Goal: Navigation & Orientation: Find specific page/section

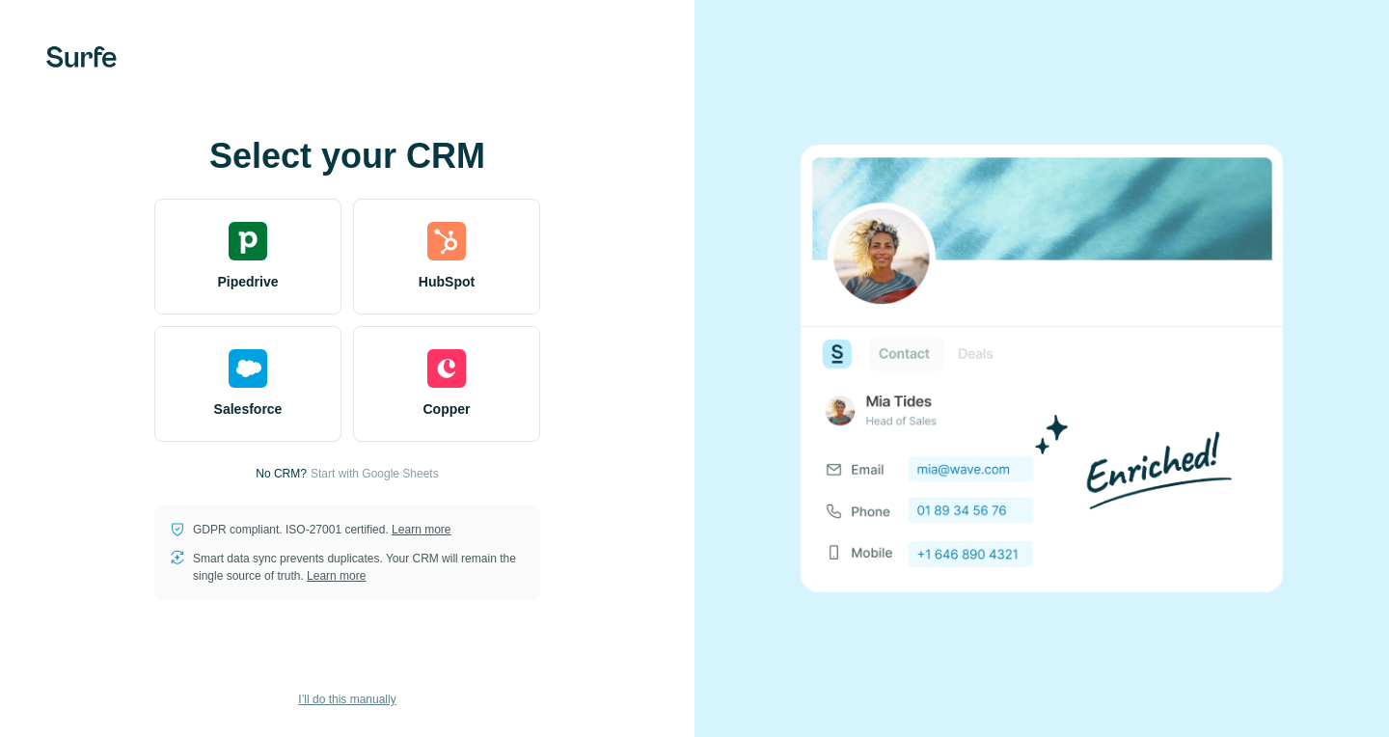
click at [350, 699] on span "I’ll do this manually" at bounding box center [346, 698] width 97 height 17
click at [342, 702] on span "I’ll do this manually" at bounding box center [346, 698] width 97 height 17
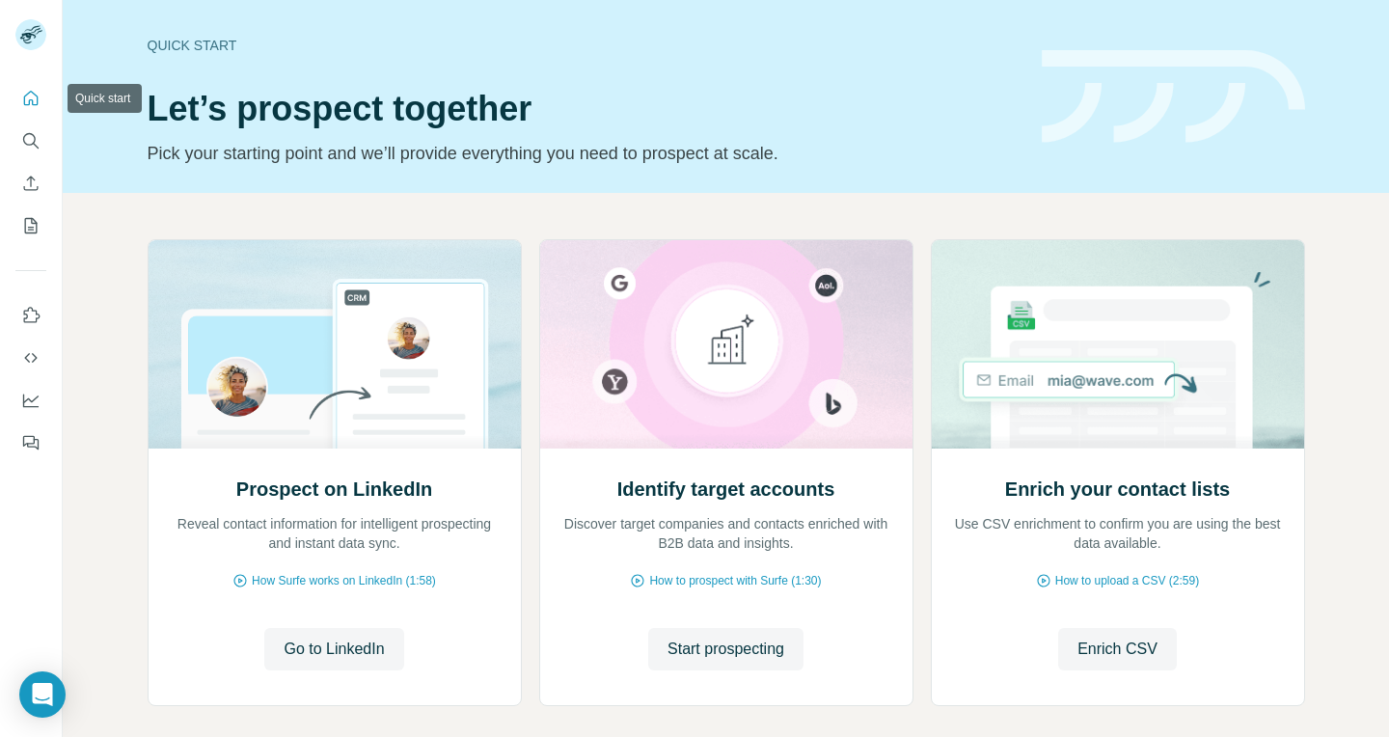
click at [39, 92] on icon "Quick start" at bounding box center [30, 98] width 19 height 19
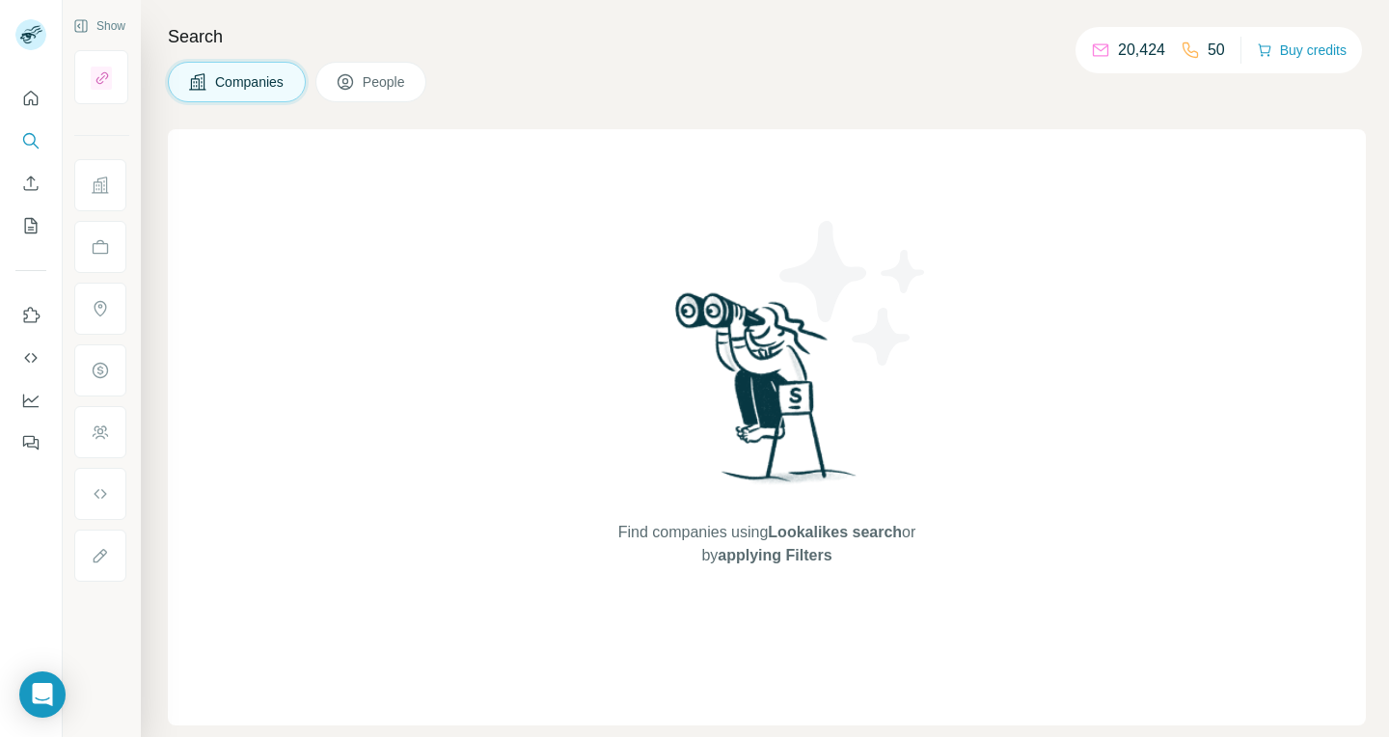
click at [31, 97] on icon "Quick start" at bounding box center [30, 98] width 19 height 19
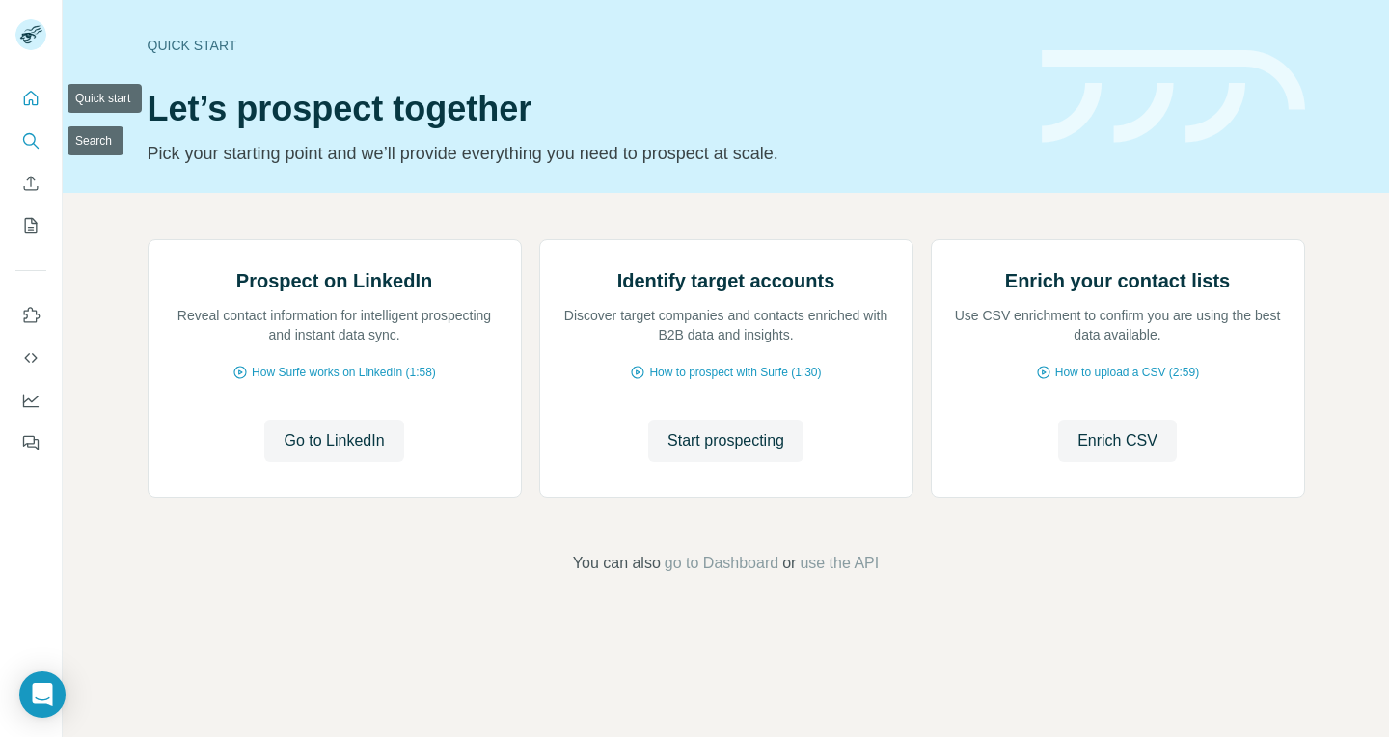
drag, startPoint x: 0, startPoint y: 0, endPoint x: 31, endPoint y: 142, distance: 145.1
click at [31, 142] on icon "Search" at bounding box center [30, 140] width 19 height 19
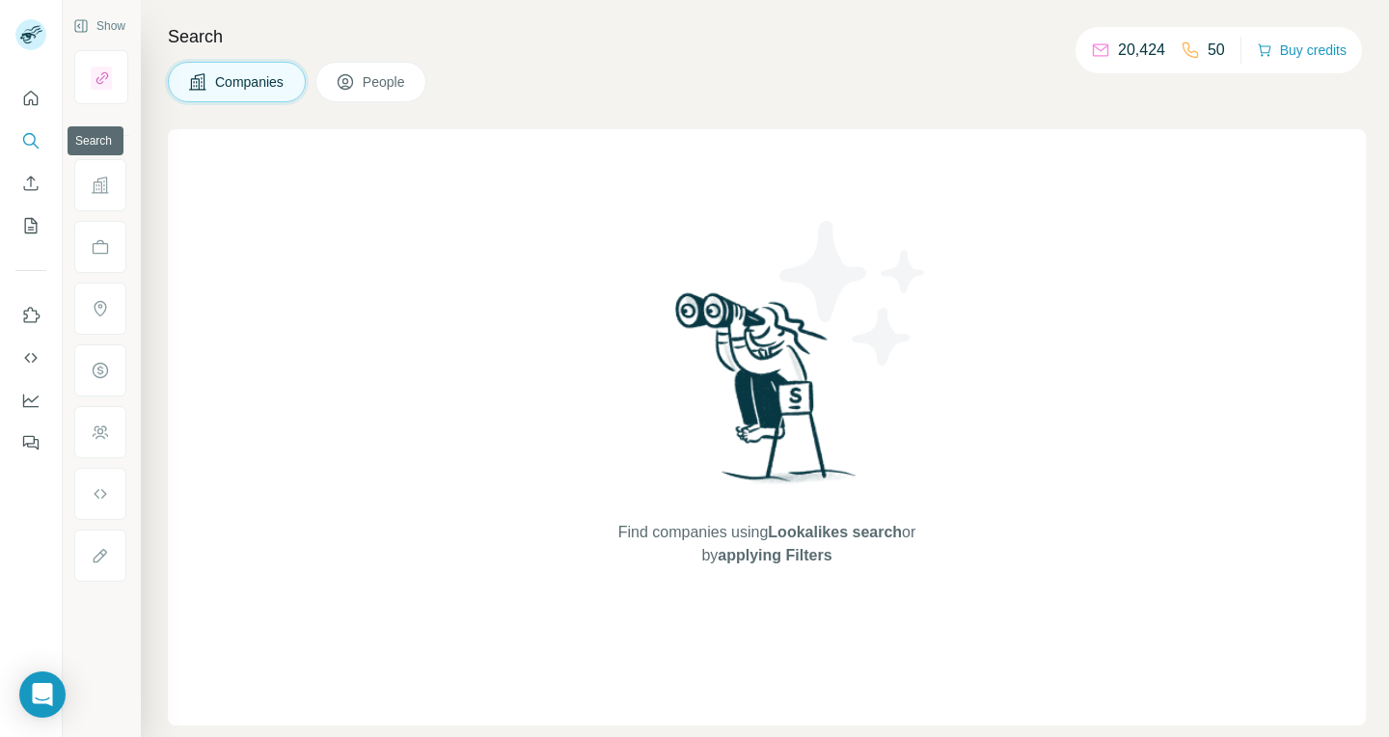
drag, startPoint x: 31, startPoint y: 142, endPoint x: 36, endPoint y: 31, distance: 111.0
click at [36, 31] on img at bounding box center [30, 34] width 31 height 31
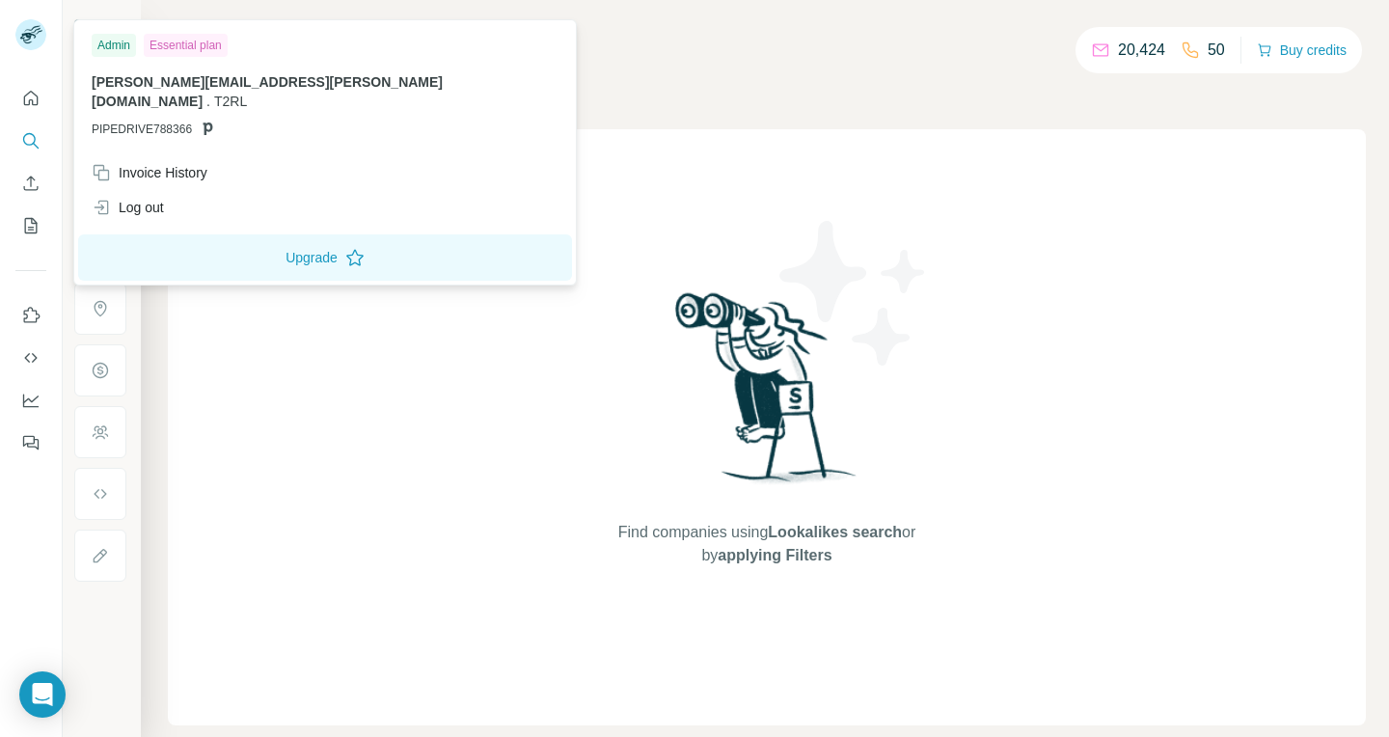
drag, startPoint x: 36, startPoint y: 31, endPoint x: 121, endPoint y: 45, distance: 86.1
click at [121, 45] on div "Admin" at bounding box center [114, 45] width 44 height 23
click at [143, 163] on div "Invoice History" at bounding box center [150, 172] width 116 height 19
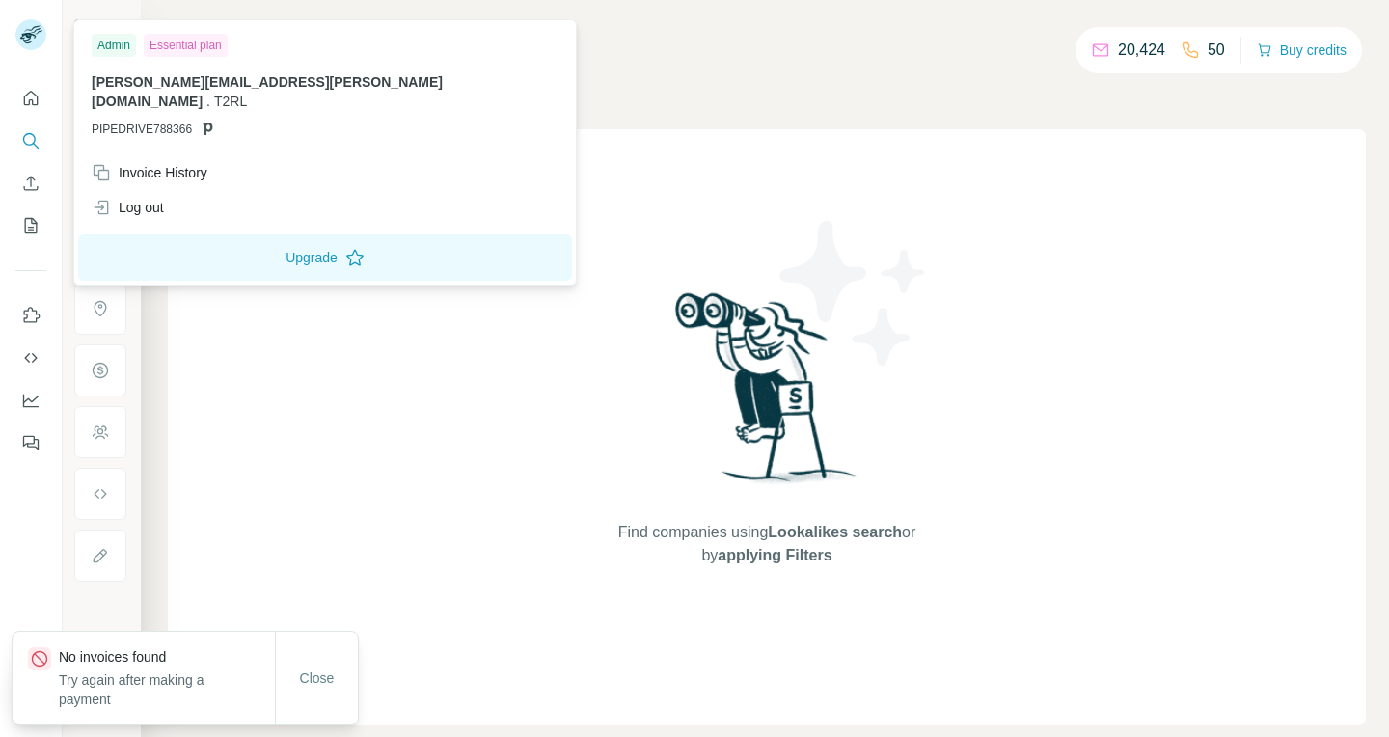
click at [320, 674] on span "Close" at bounding box center [317, 677] width 35 height 19
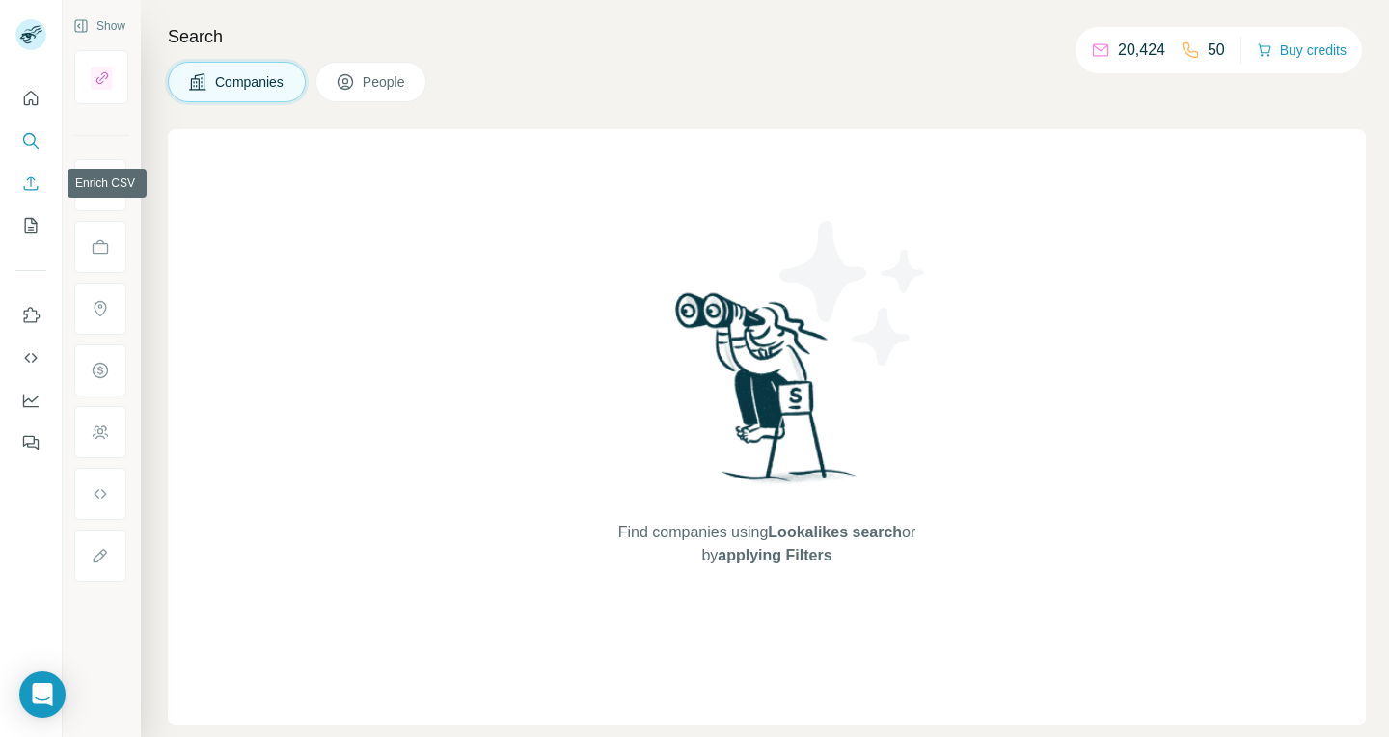
click at [31, 190] on icon "Enrich CSV" at bounding box center [31, 183] width 14 height 14
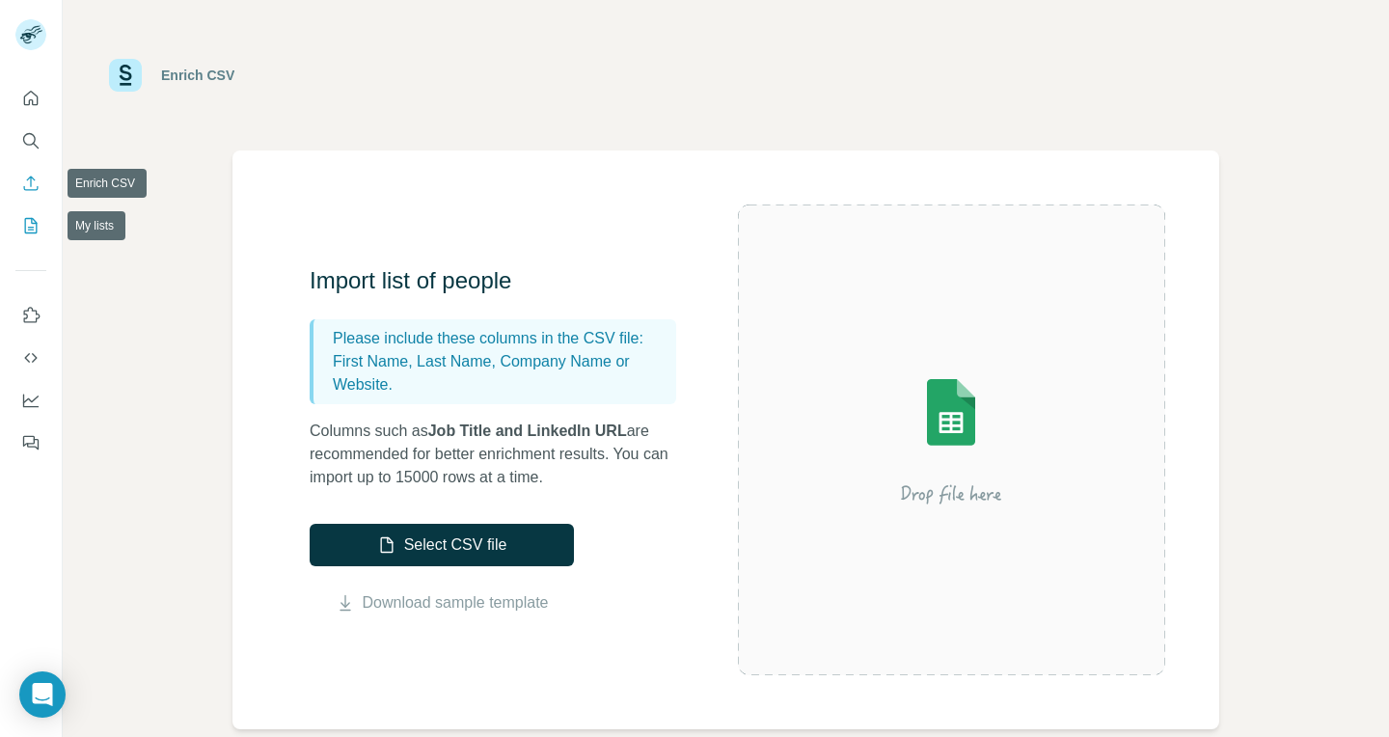
click at [30, 222] on icon "My lists" at bounding box center [30, 225] width 19 height 19
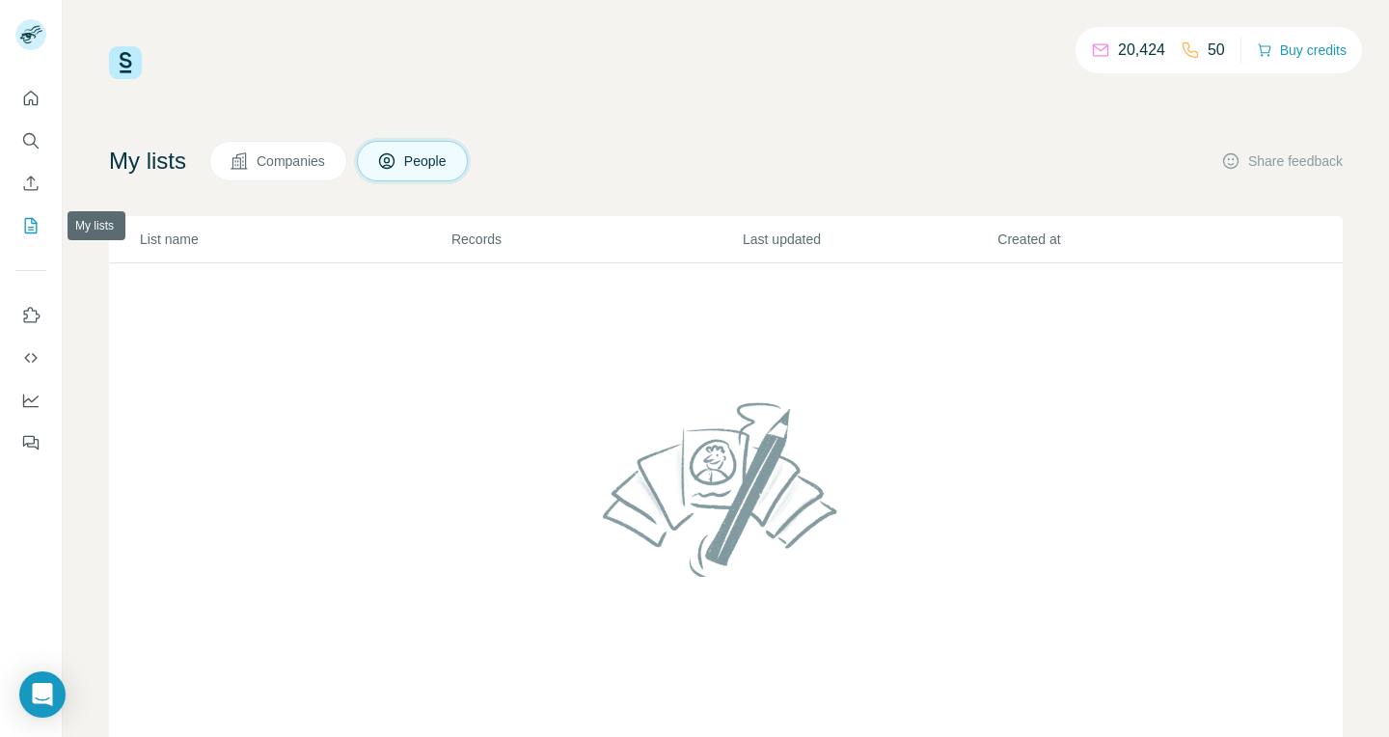
click at [1142, 50] on p "20,424" at bounding box center [1141, 50] width 47 height 23
drag, startPoint x: 121, startPoint y: 45, endPoint x: 33, endPoint y: 101, distance: 104.1
click at [33, 101] on icon "Quick start" at bounding box center [31, 98] width 14 height 14
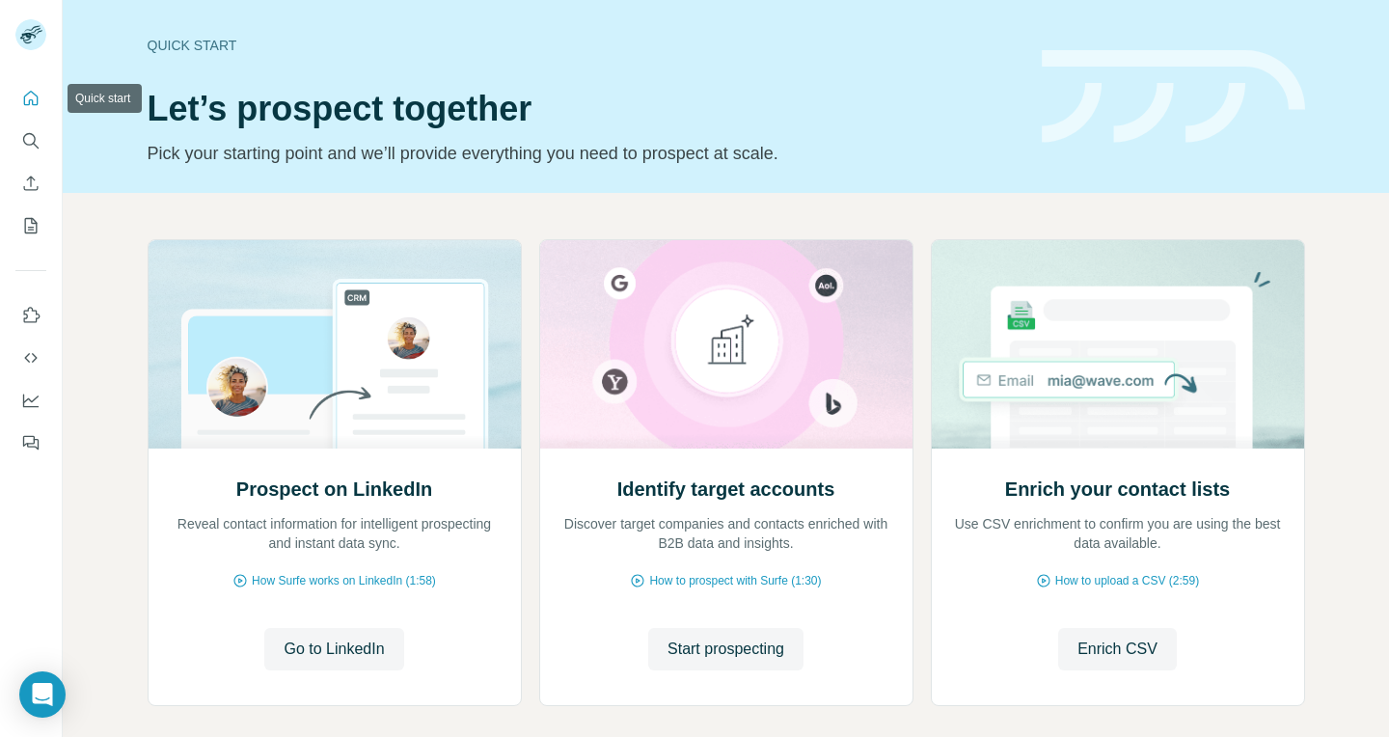
drag, startPoint x: 33, startPoint y: 101, endPoint x: 948, endPoint y: 66, distance: 915.9
click at [948, 66] on div "Quick start Let’s prospect together Pick your starting point and we’ll provide …" at bounding box center [583, 96] width 871 height 141
drag, startPoint x: 948, startPoint y: 66, endPoint x: 820, endPoint y: 81, distance: 129.2
click at [820, 81] on div "Quick start Let’s prospect together Pick your starting point and we’ll provide …" at bounding box center [583, 96] width 871 height 141
click at [27, 400] on icon "Dashboard" at bounding box center [30, 400] width 19 height 19
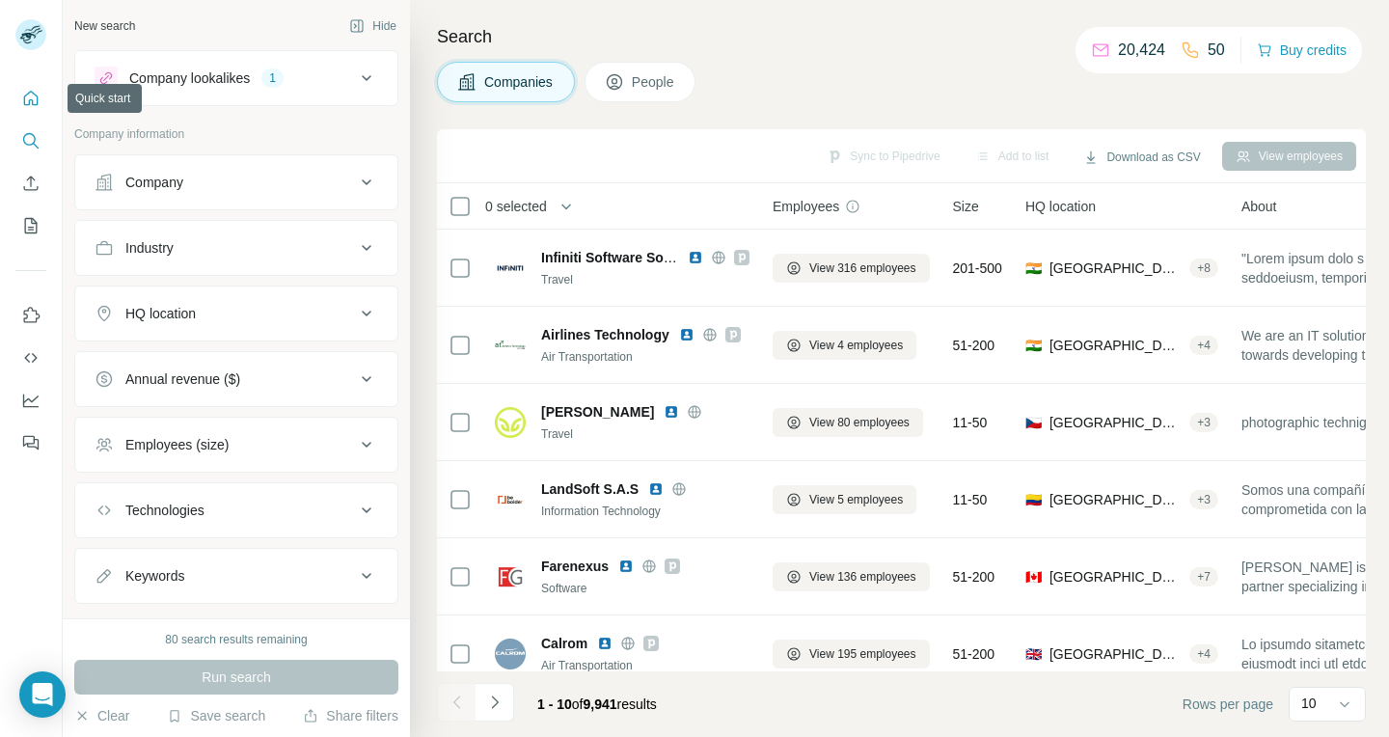
drag, startPoint x: 0, startPoint y: 0, endPoint x: 32, endPoint y: 109, distance: 113.5
click at [32, 109] on button "Quick start" at bounding box center [30, 98] width 31 height 35
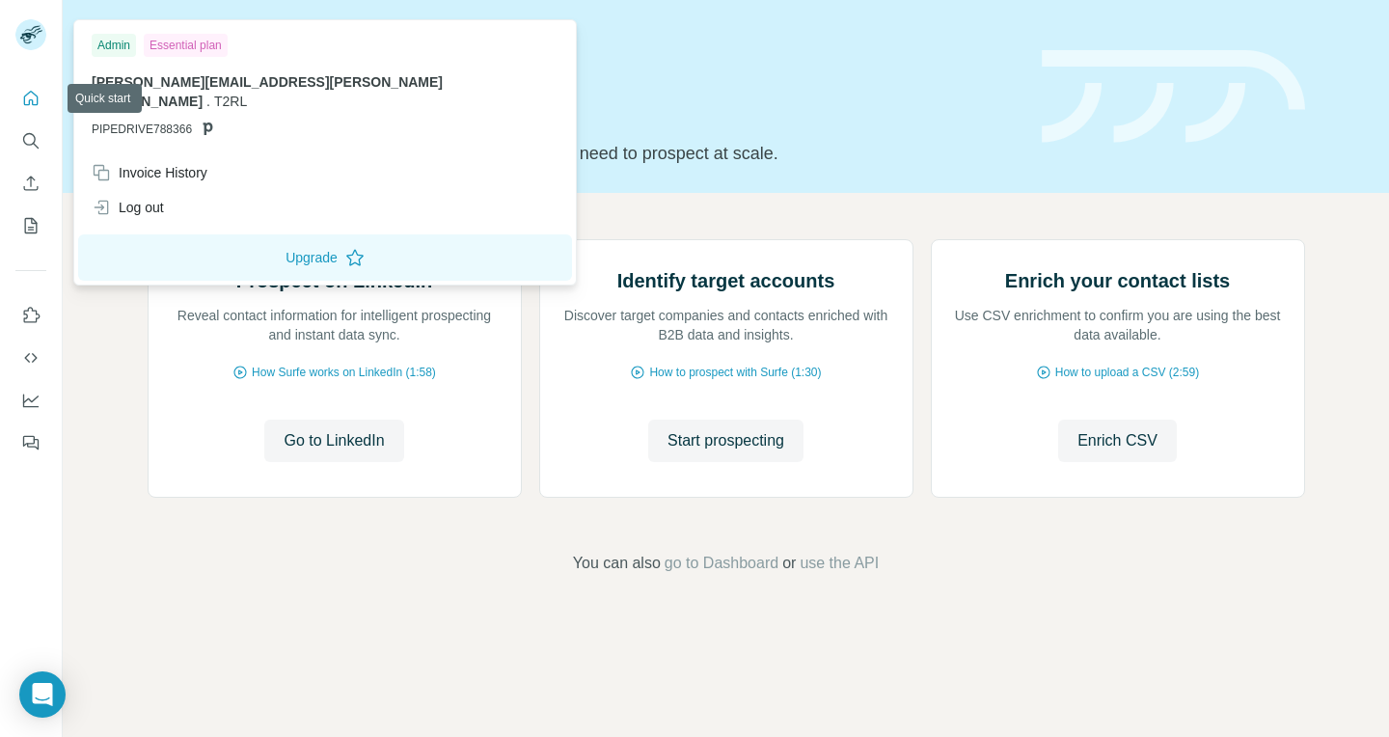
click at [32, 28] on img at bounding box center [30, 34] width 31 height 31
click at [116, 40] on div "Admin" at bounding box center [114, 45] width 44 height 23
click at [186, 80] on span "[PERSON_NAME][EMAIL_ADDRESS][PERSON_NAME][DOMAIN_NAME]" at bounding box center [267, 91] width 351 height 35
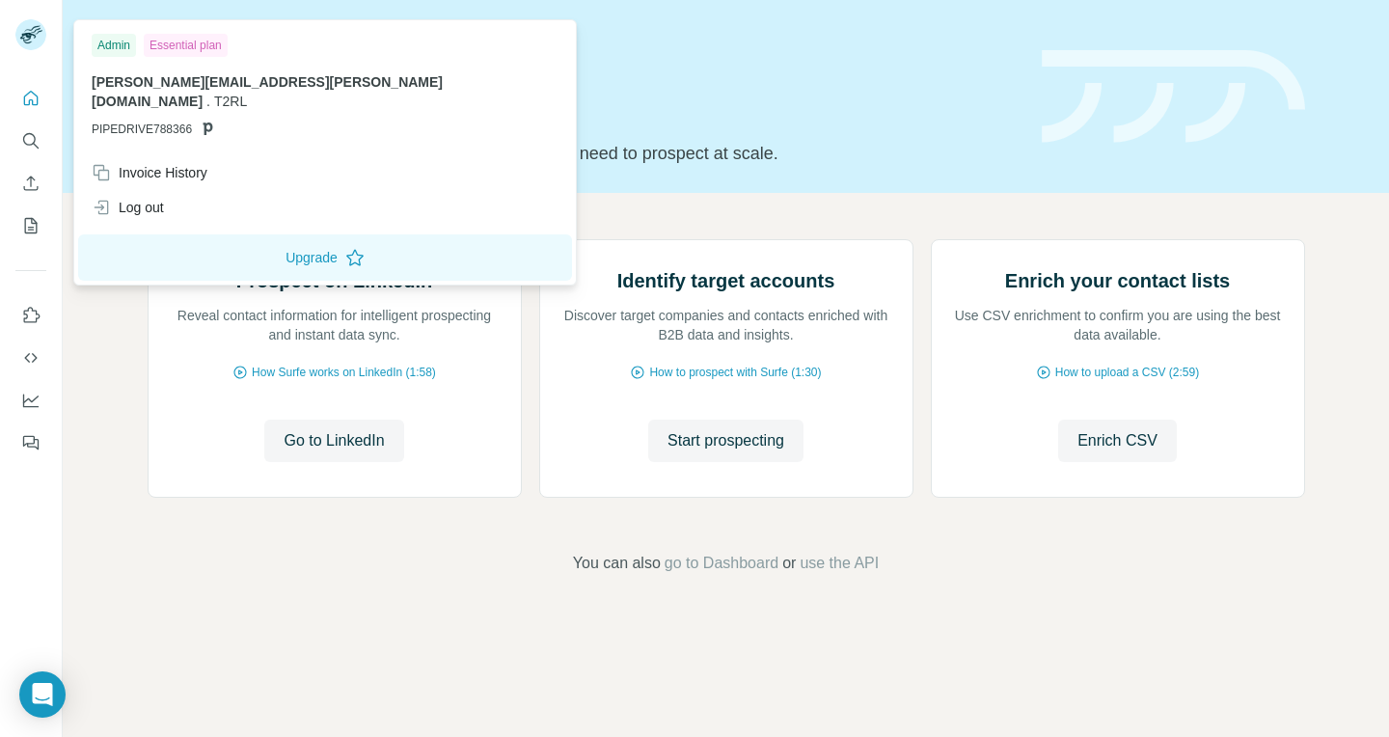
drag, startPoint x: 32, startPoint y: 109, endPoint x: 194, endPoint y: 50, distance: 172.4
click at [194, 50] on div "Essential plan" at bounding box center [186, 45] width 84 height 23
click at [181, 49] on div "Essential plan" at bounding box center [186, 45] width 84 height 23
drag, startPoint x: 194, startPoint y: 50, endPoint x: 31, endPoint y: 138, distance: 185.1
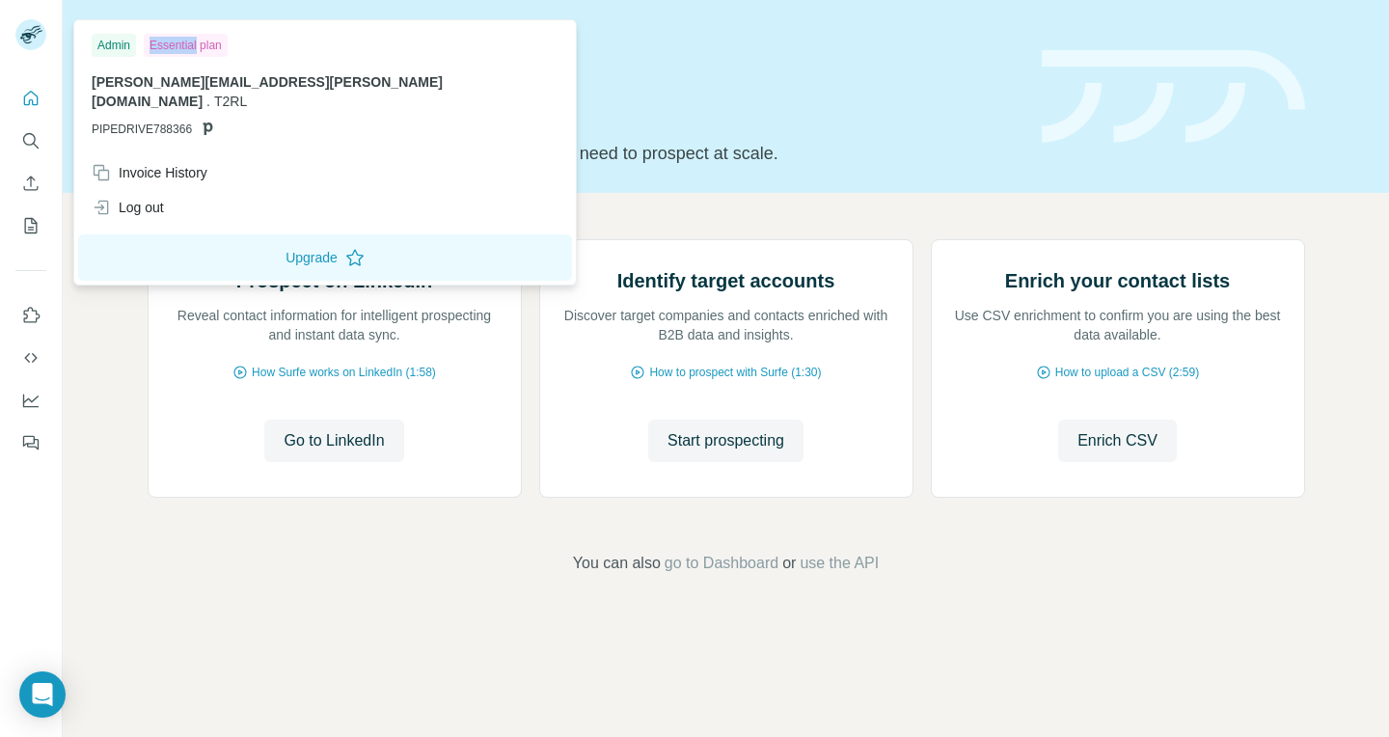
click at [31, 138] on icon "Search" at bounding box center [30, 140] width 19 height 19
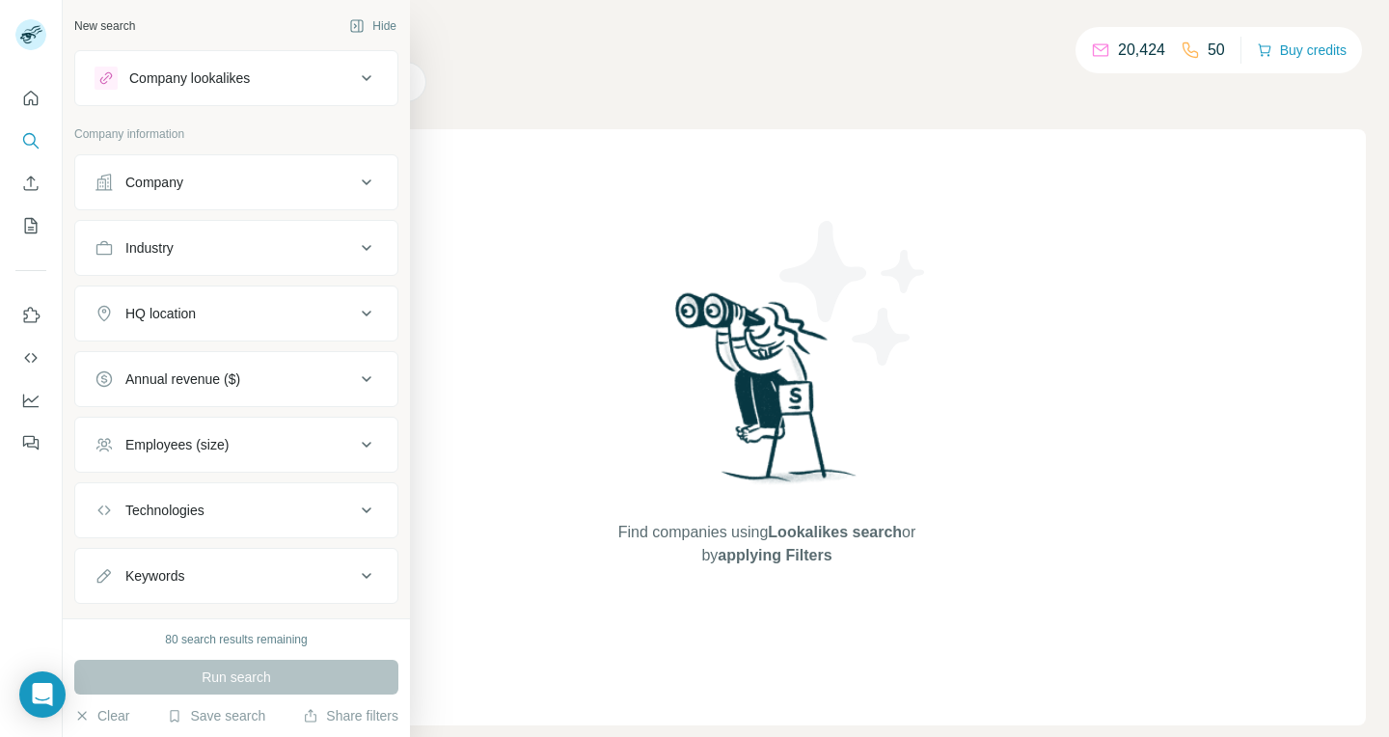
click at [377, 23] on button "Hide" at bounding box center [373, 26] width 74 height 29
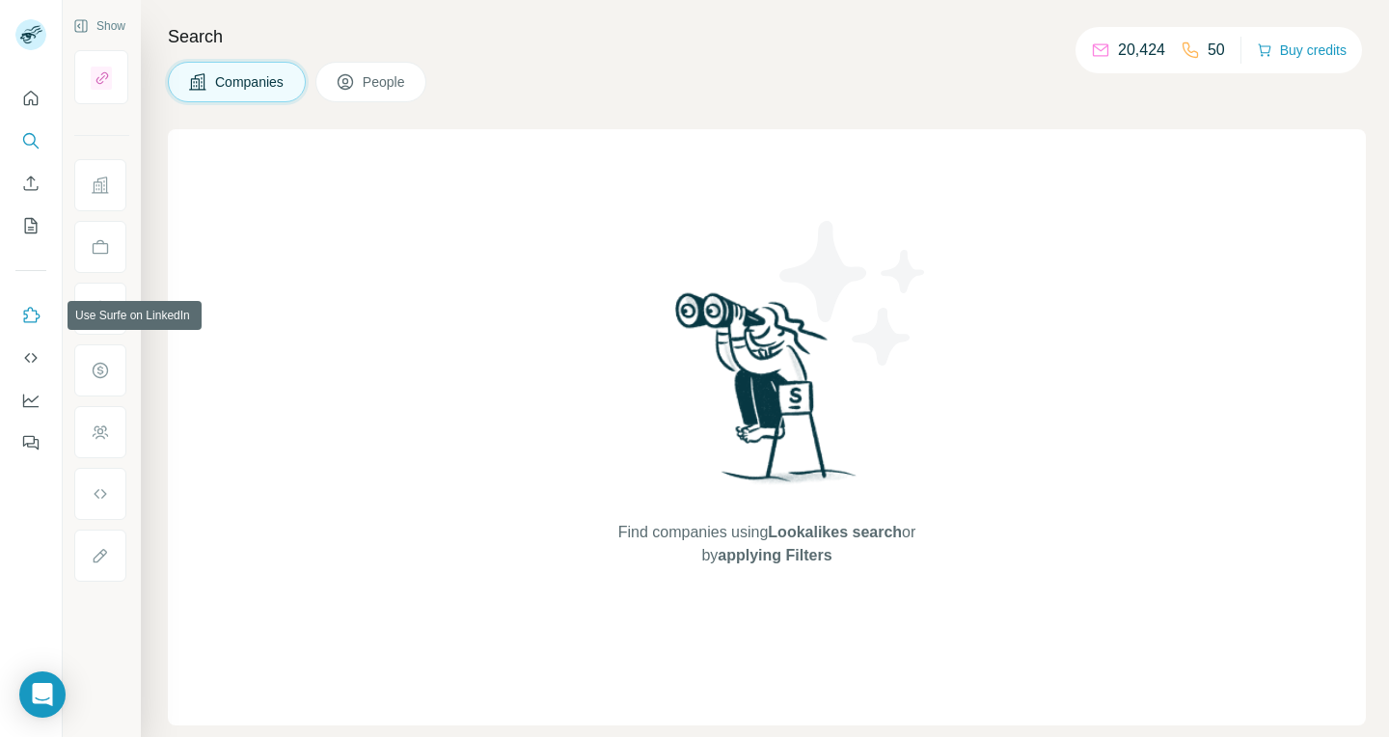
click at [31, 319] on icon "Use Surfe on LinkedIn" at bounding box center [30, 315] width 19 height 19
click at [375, 76] on span "People" at bounding box center [385, 81] width 44 height 19
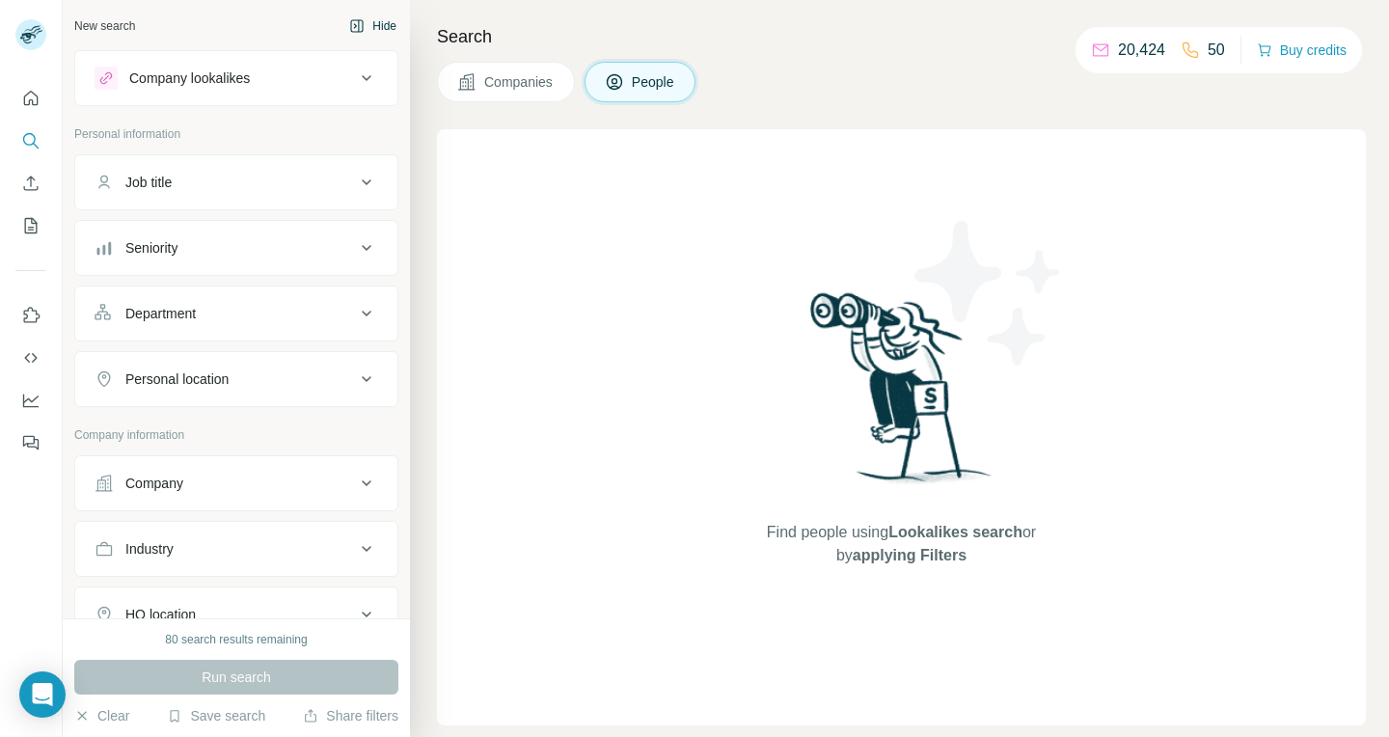
click at [377, 25] on button "Hide" at bounding box center [373, 26] width 74 height 29
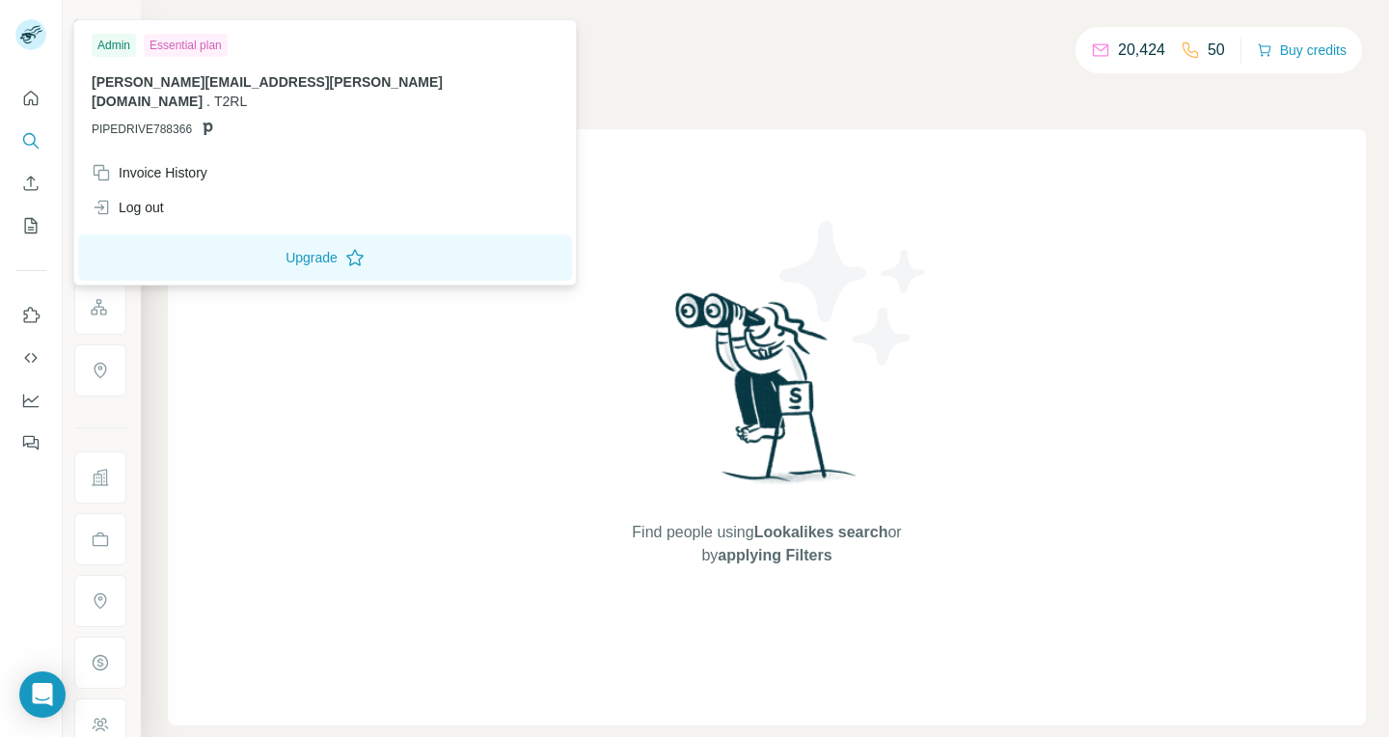
click at [119, 46] on div "Admin" at bounding box center [114, 45] width 44 height 23
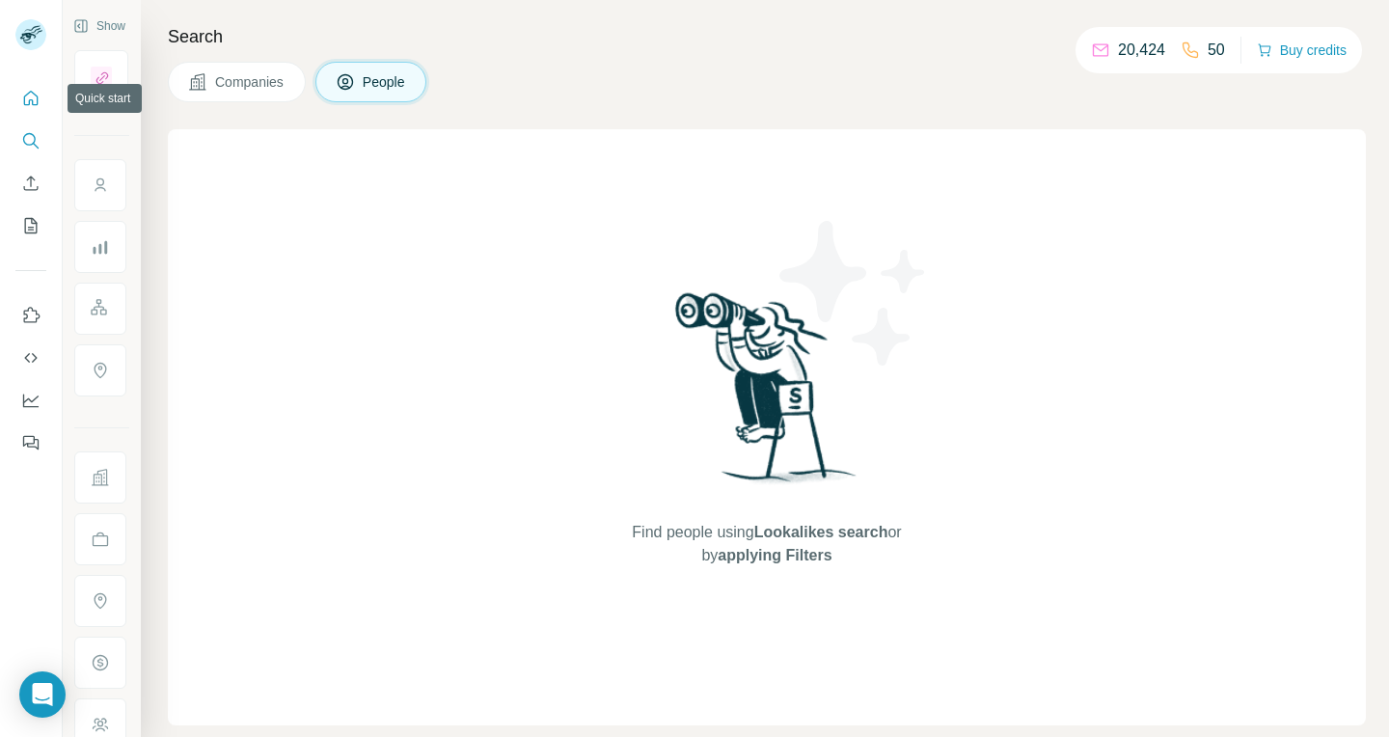
click at [31, 101] on icon "Quick start" at bounding box center [30, 98] width 19 height 19
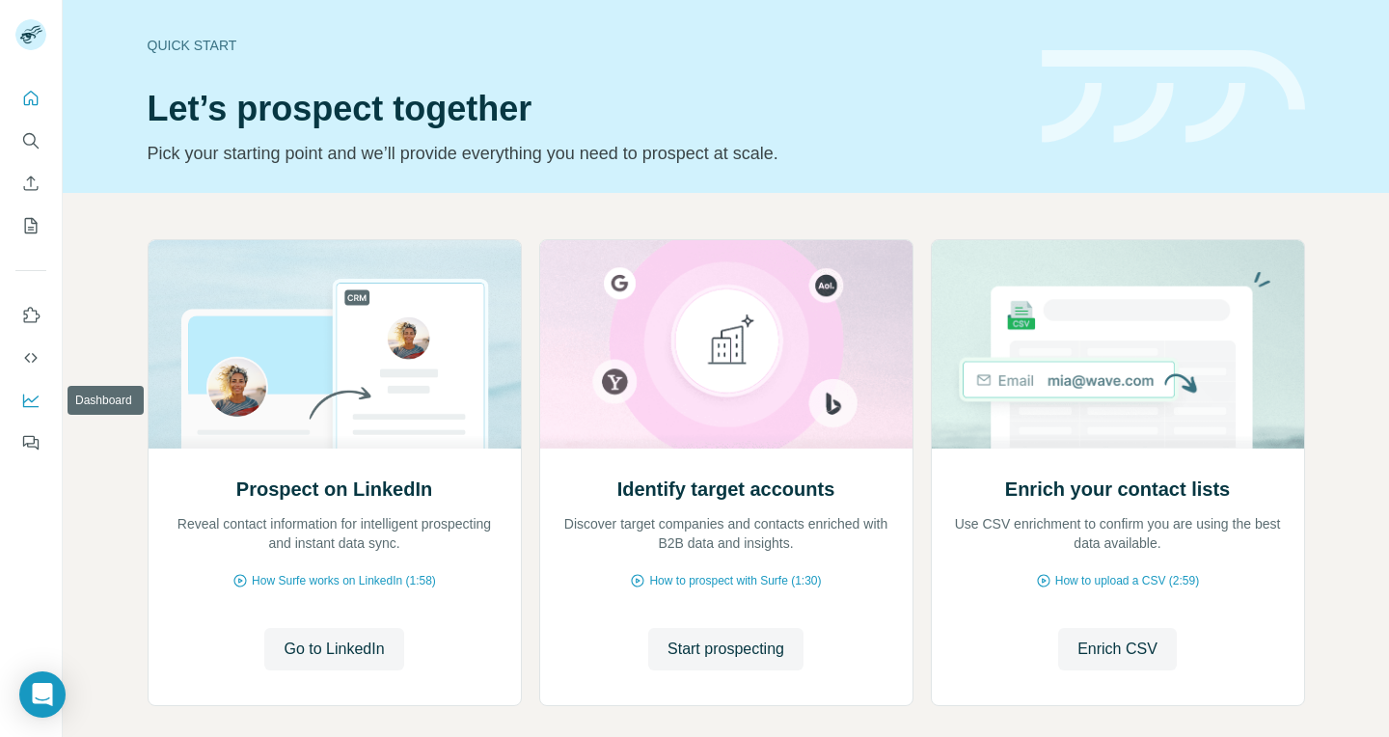
click at [29, 395] on icon "Dashboard" at bounding box center [30, 400] width 19 height 19
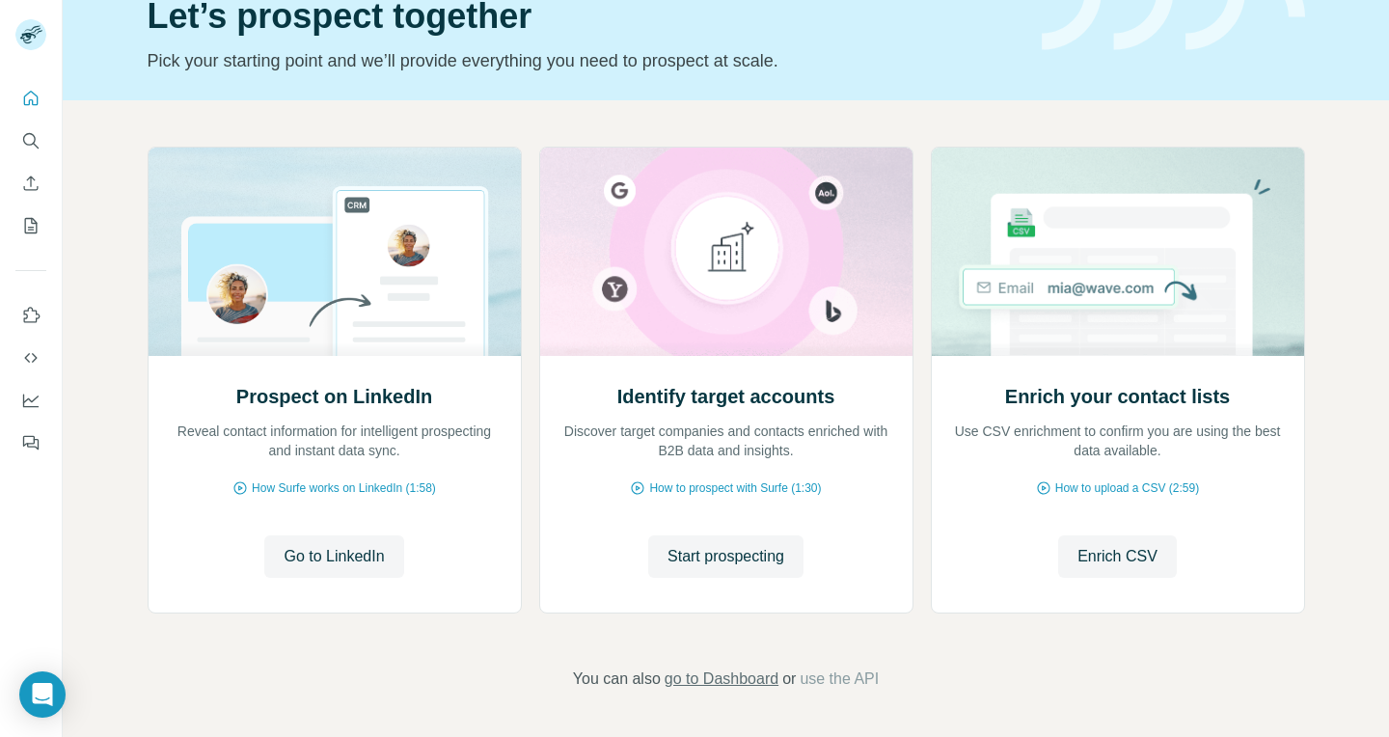
click at [733, 681] on span "go to Dashboard" at bounding box center [721, 678] width 114 height 23
